Goal: Task Accomplishment & Management: Complete application form

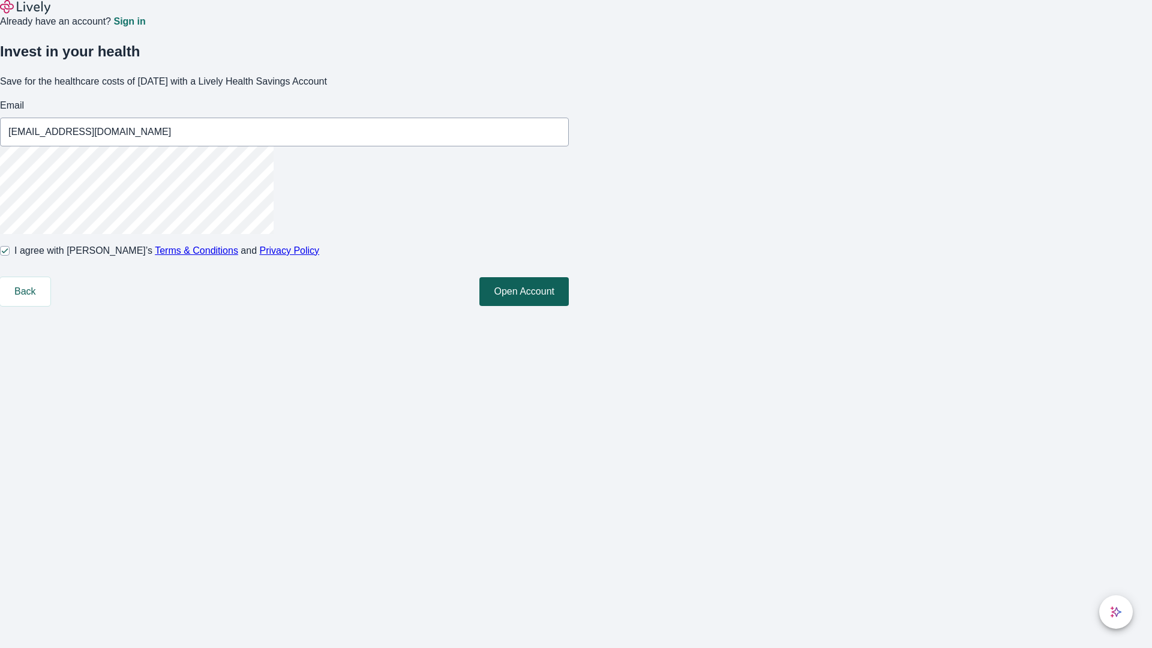
click at [569, 306] on button "Open Account" at bounding box center [523, 291] width 89 height 29
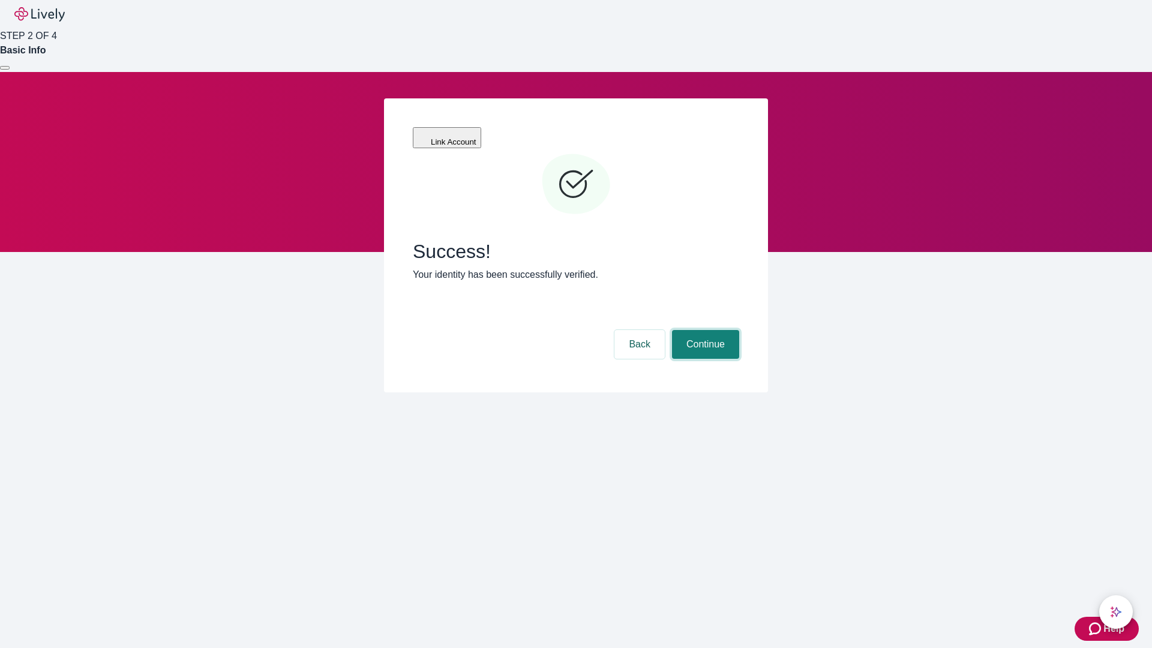
click at [704, 330] on button "Continue" at bounding box center [705, 344] width 67 height 29
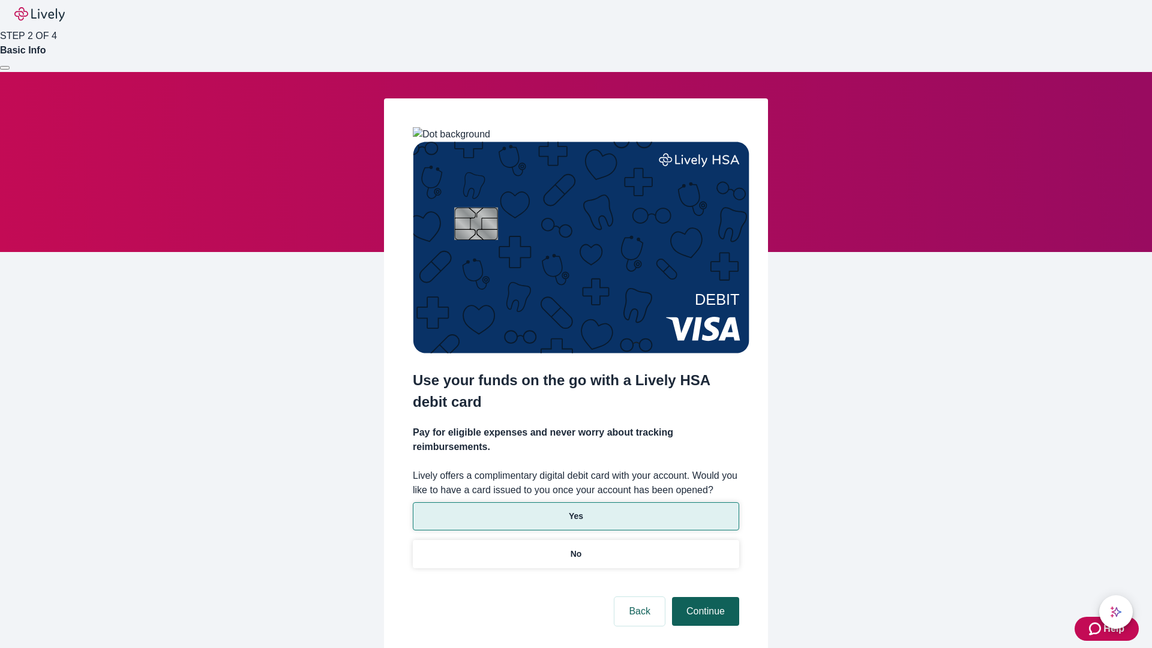
click at [576, 510] on p "Yes" at bounding box center [576, 516] width 14 height 13
click at [704, 597] on button "Continue" at bounding box center [705, 611] width 67 height 29
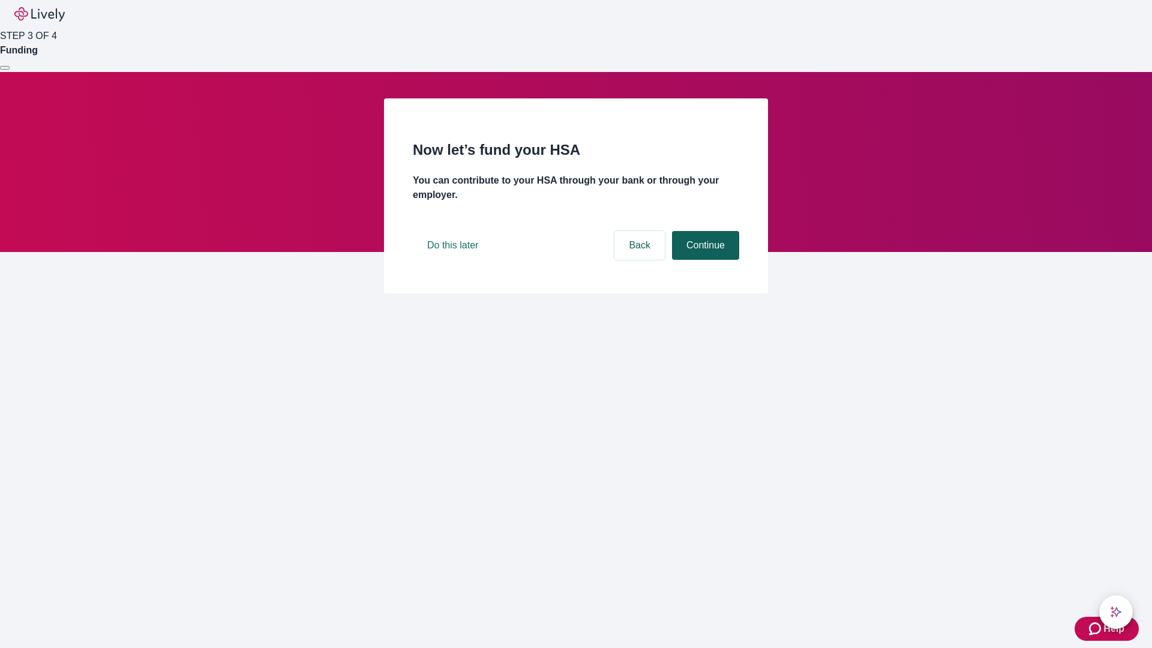
click at [704, 260] on button "Continue" at bounding box center [705, 245] width 67 height 29
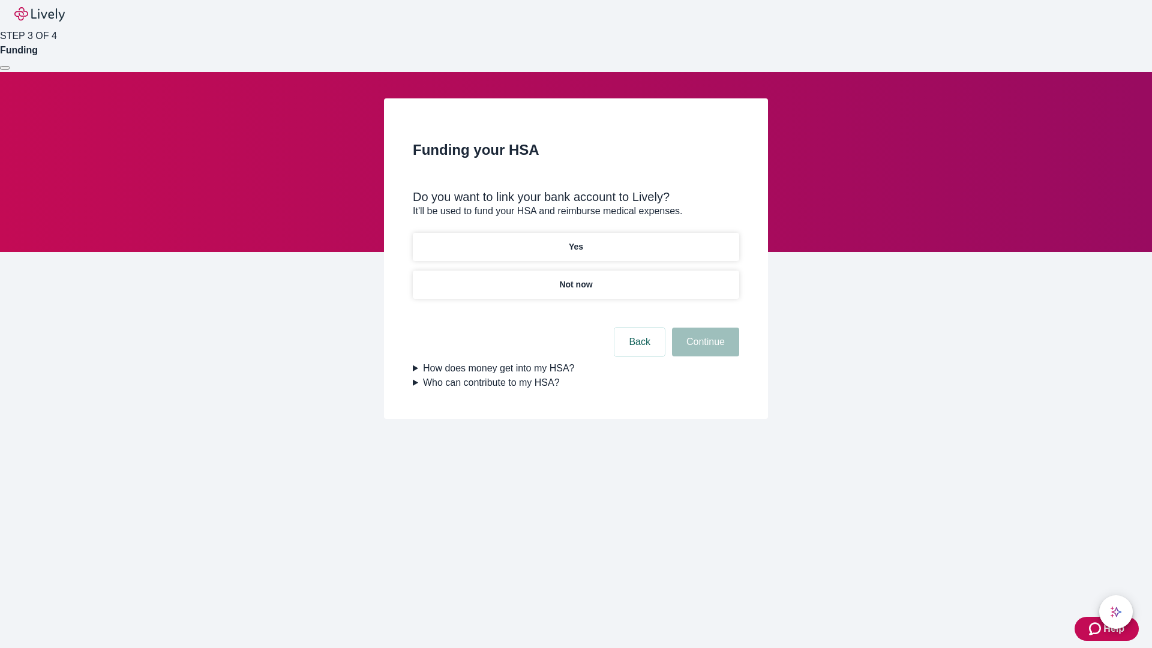
click at [576, 278] on p "Not now" at bounding box center [575, 284] width 33 height 13
click at [704, 349] on button "Continue" at bounding box center [705, 342] width 67 height 29
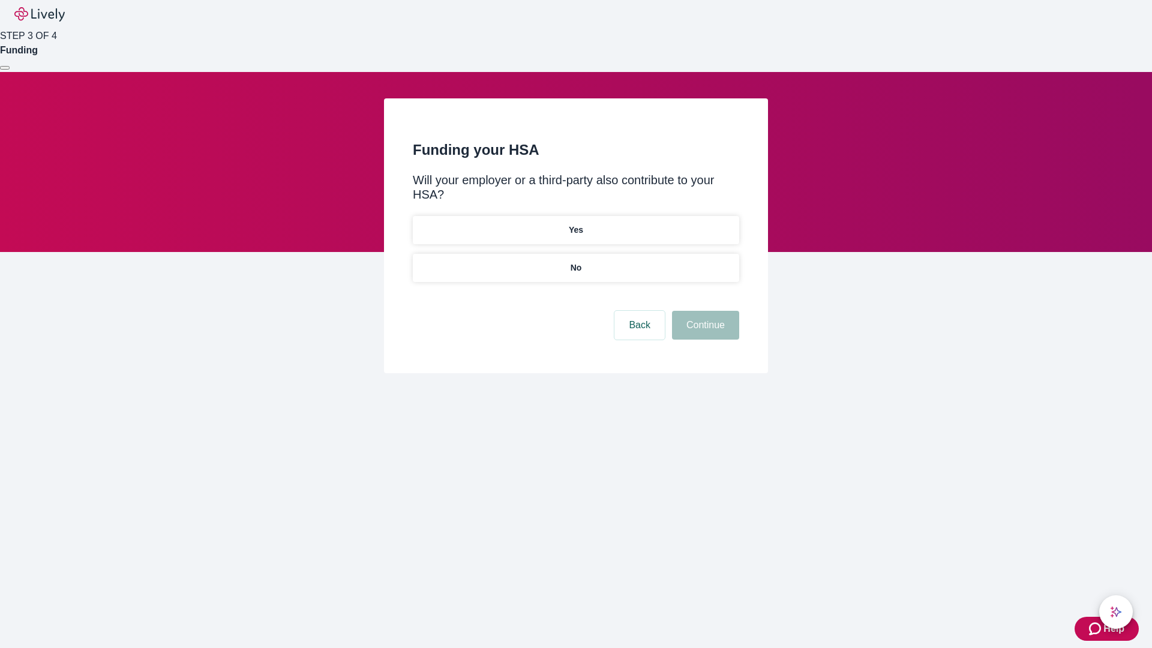
click at [576, 262] on p "No" at bounding box center [576, 268] width 11 height 13
click at [704, 311] on button "Continue" at bounding box center [705, 325] width 67 height 29
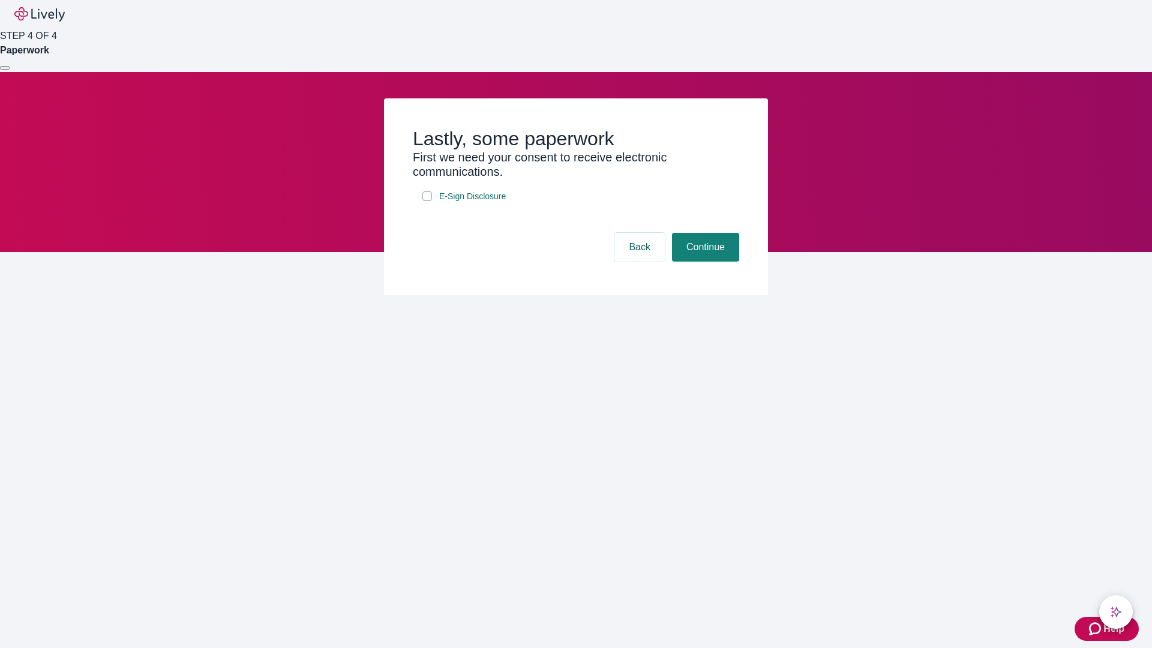
click at [427, 201] on input "E-Sign Disclosure" at bounding box center [427, 196] width 10 height 10
checkbox input "true"
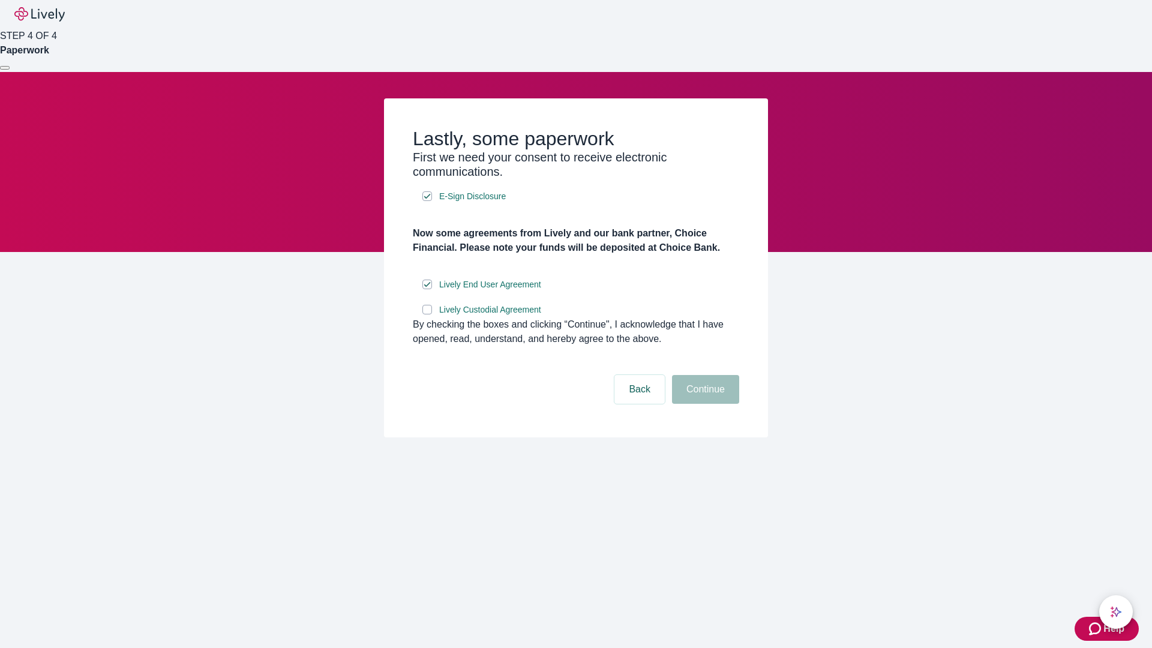
click at [427, 314] on input "Lively Custodial Agreement" at bounding box center [427, 310] width 10 height 10
checkbox input "true"
click at [704, 404] on button "Continue" at bounding box center [705, 389] width 67 height 29
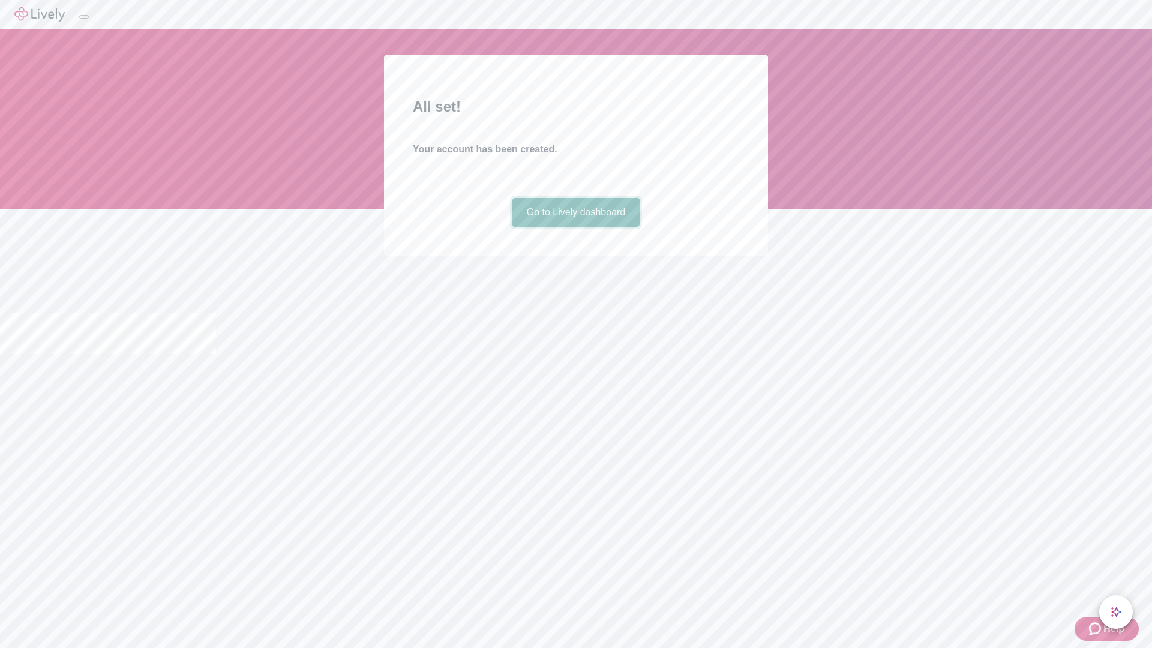
click at [576, 227] on link "Go to Lively dashboard" at bounding box center [576, 212] width 128 height 29
